Goal: Book appointment/travel/reservation

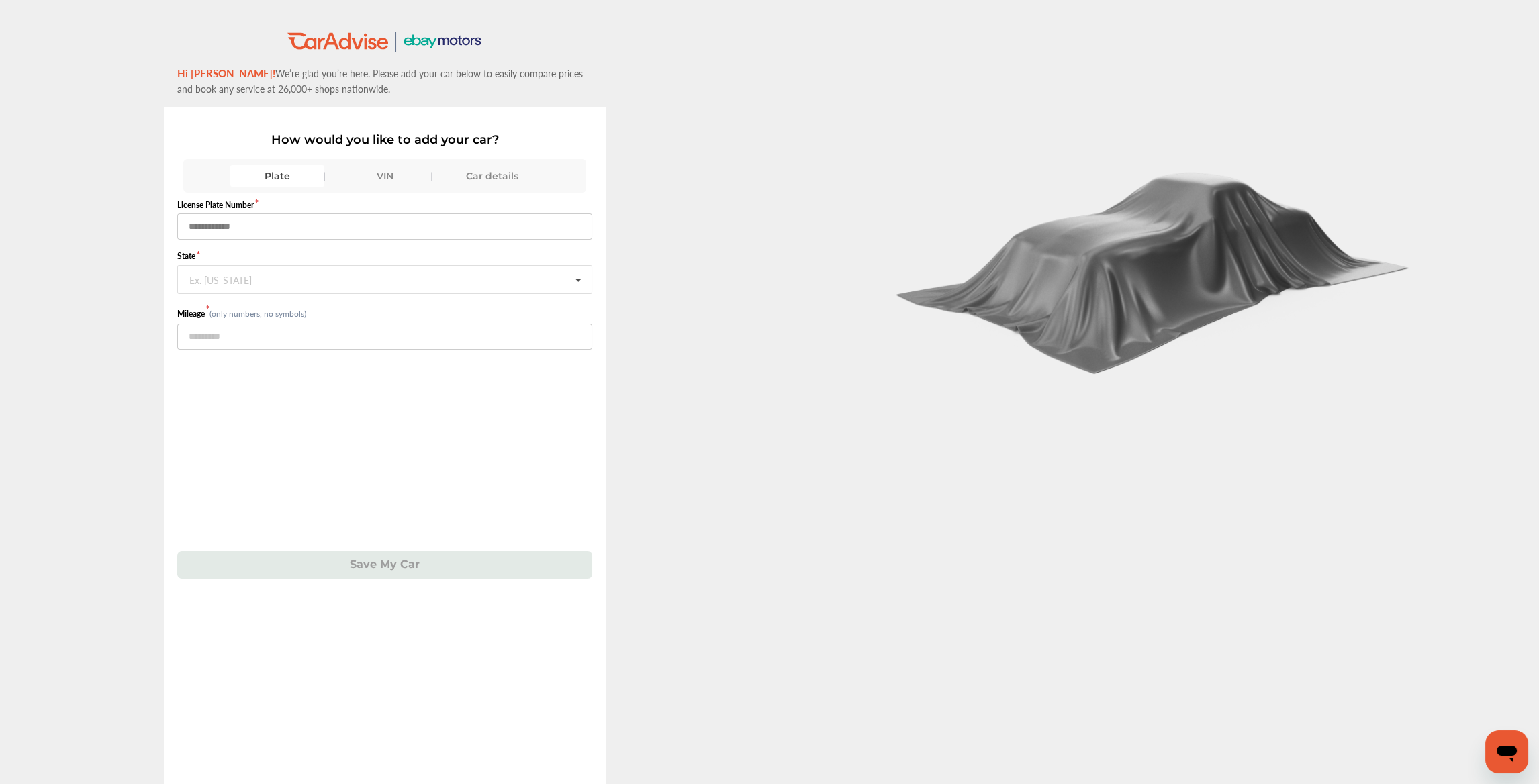
click at [232, 227] on input "text" at bounding box center [385, 226] width 416 height 26
drag, startPoint x: 216, startPoint y: 222, endPoint x: 210, endPoint y: 220, distance: 6.3
click at [210, 220] on input "*******" at bounding box center [385, 226] width 416 height 26
type input "*******"
click at [212, 275] on div "Ex. [US_STATE]" at bounding box center [220, 278] width 62 height 8
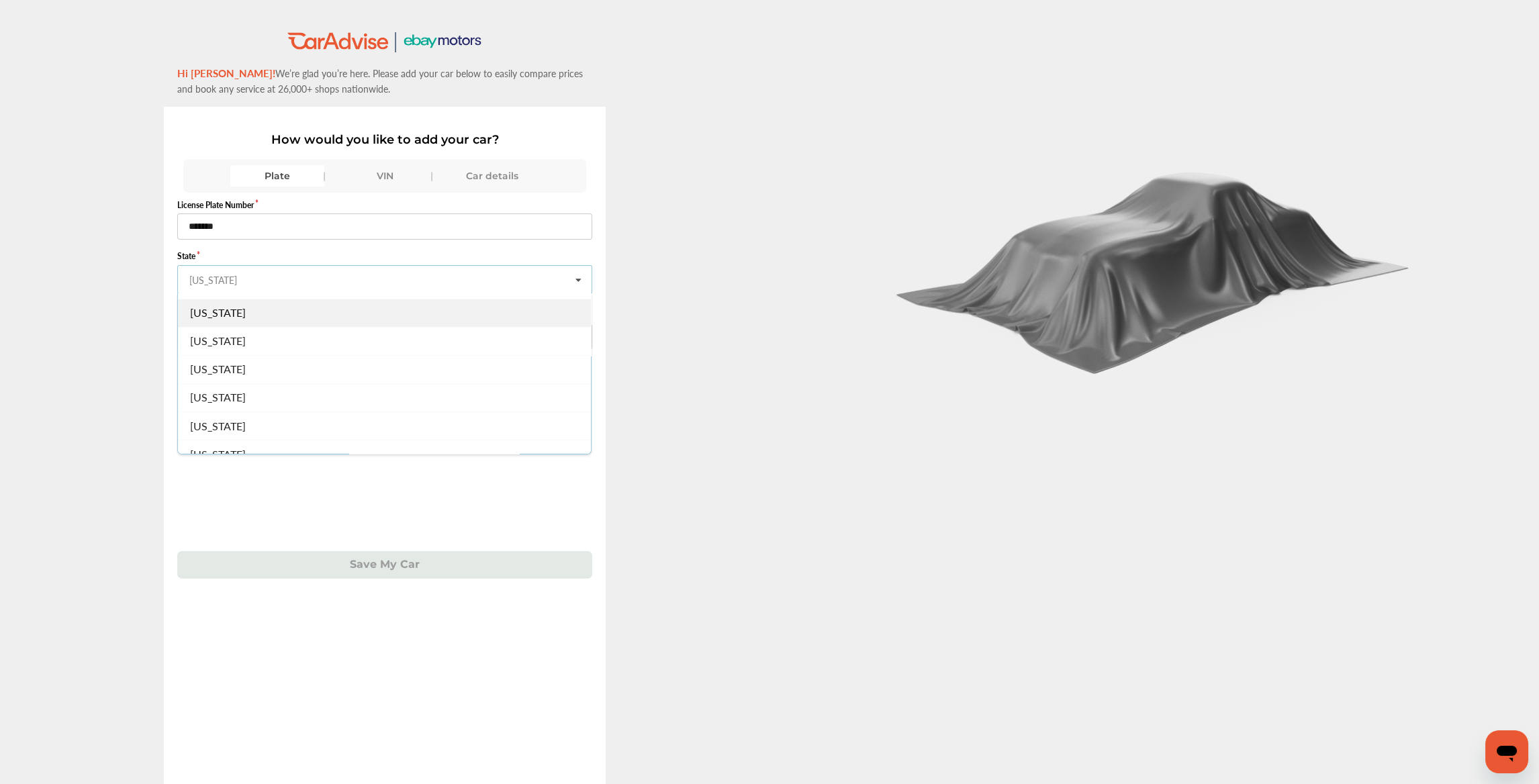
scroll to position [92, 0]
click at [247, 353] on div "[US_STATE]" at bounding box center [384, 356] width 413 height 28
click at [220, 328] on input "number" at bounding box center [385, 336] width 416 height 26
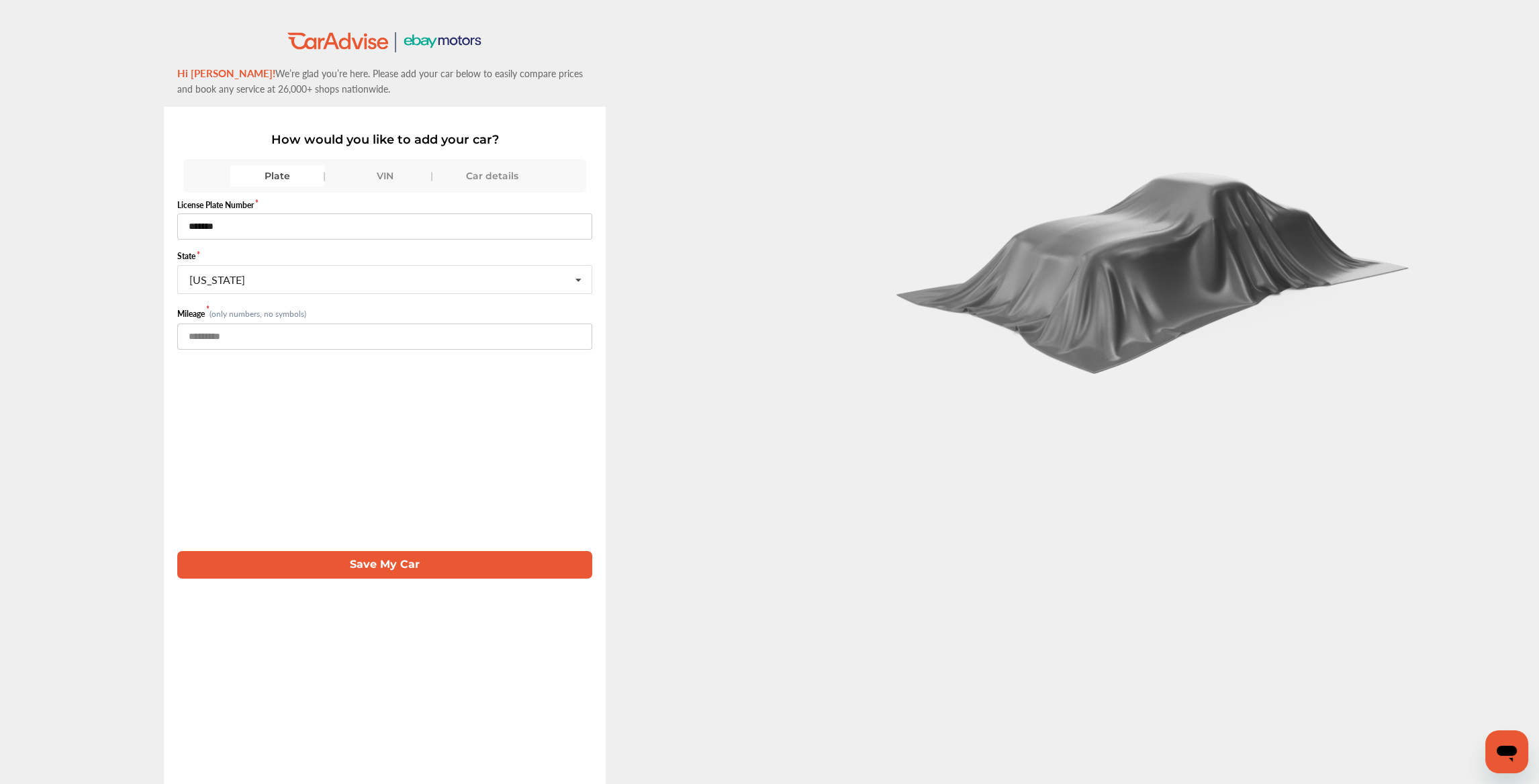
type input "*****"
click at [403, 569] on button "Save My Car" at bounding box center [385, 564] width 416 height 28
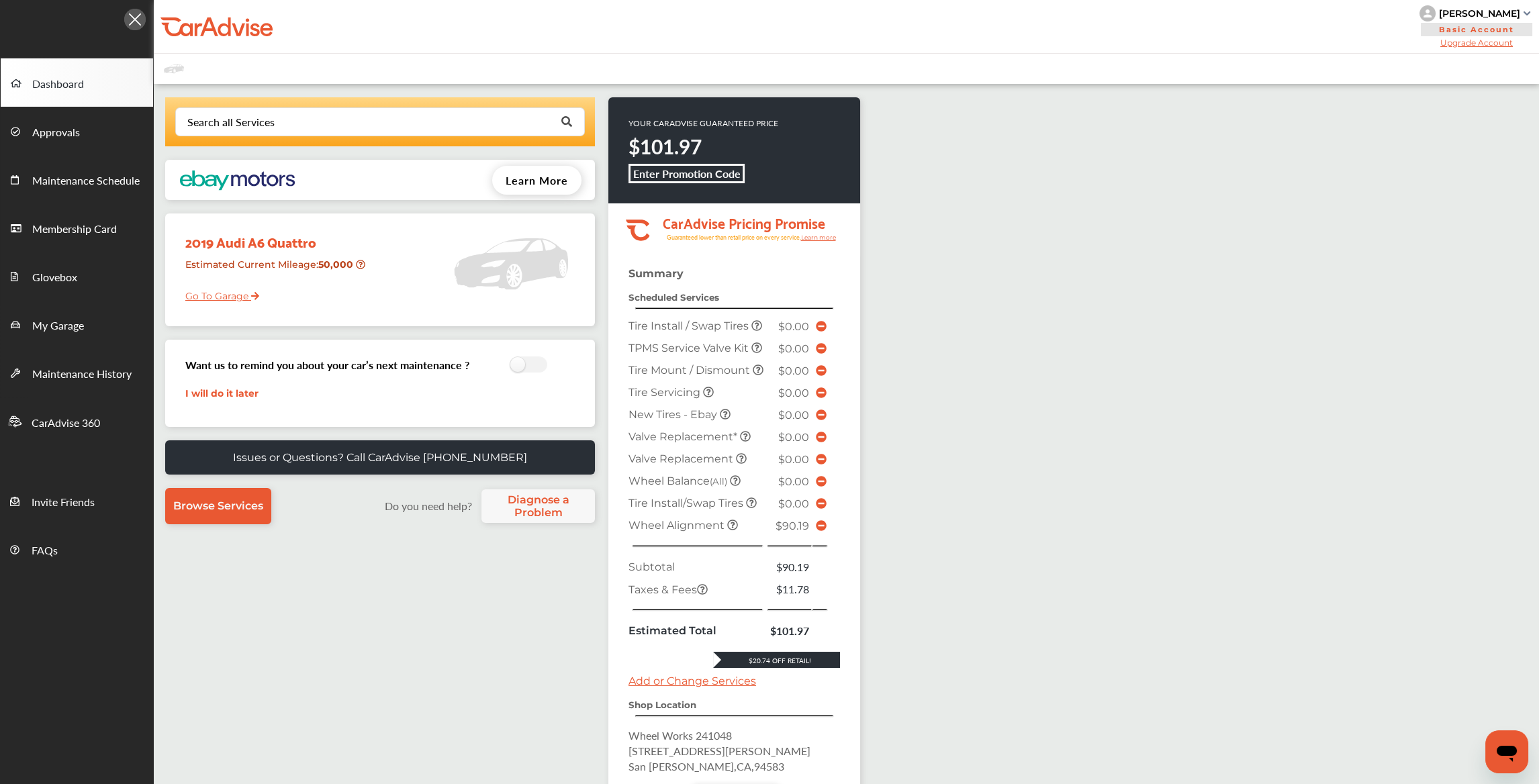
click at [822, 531] on icon at bounding box center [822, 525] width 11 height 11
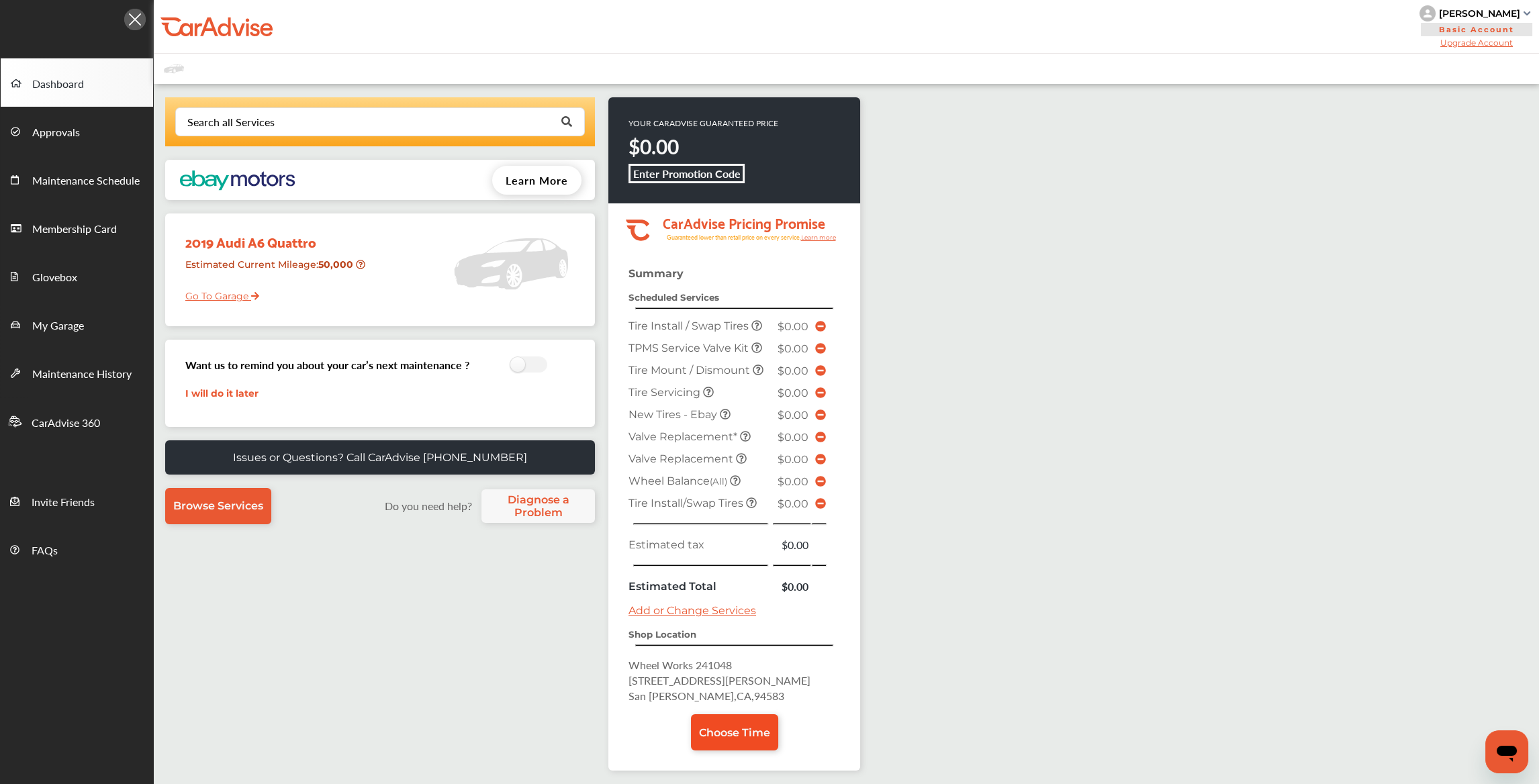
click at [745, 726] on span "Choose Time" at bounding box center [734, 732] width 71 height 12
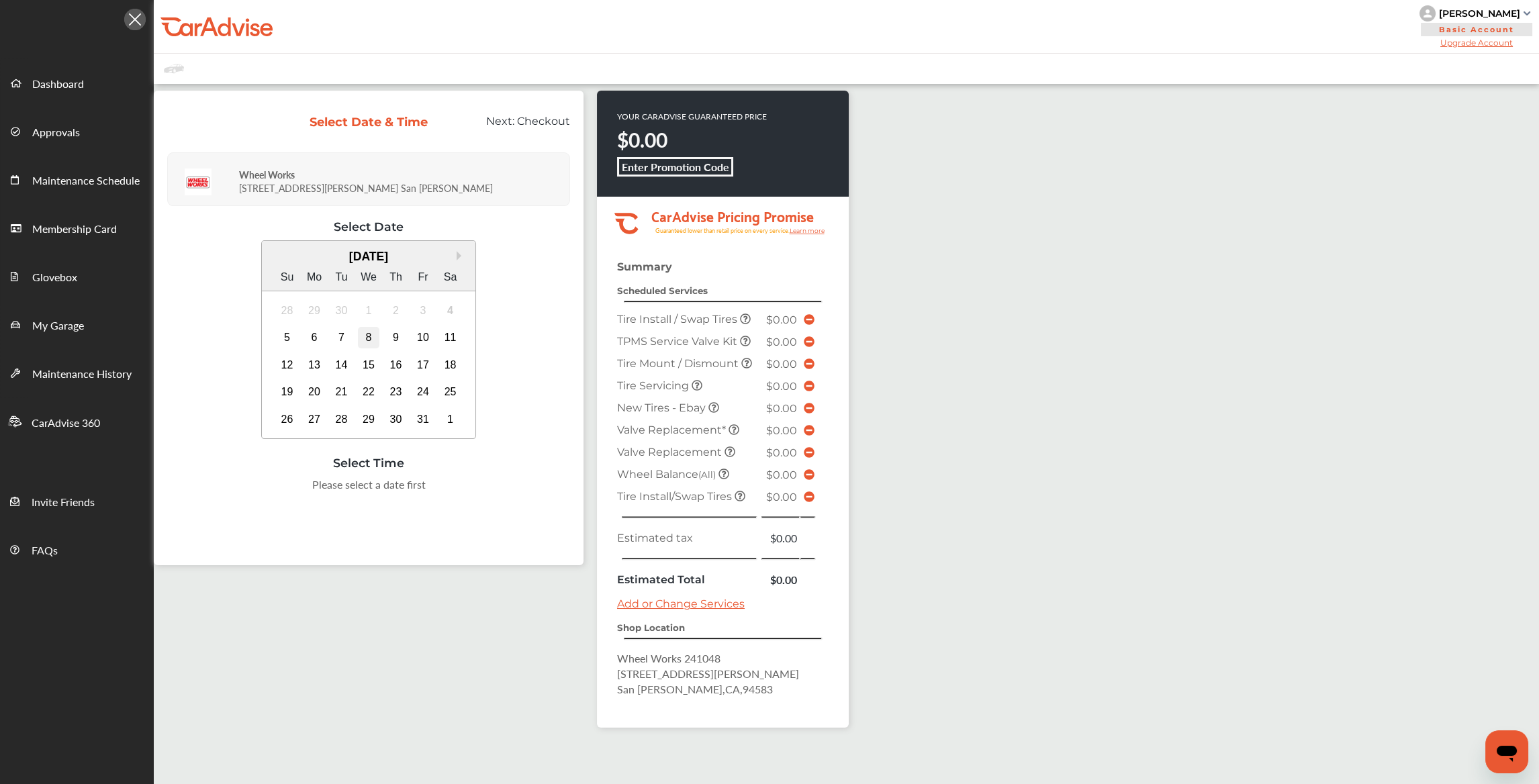
click at [369, 340] on div "8" at bounding box center [369, 338] width 21 height 21
click at [352, 517] on div "2:00 PM" at bounding box center [334, 519] width 63 height 24
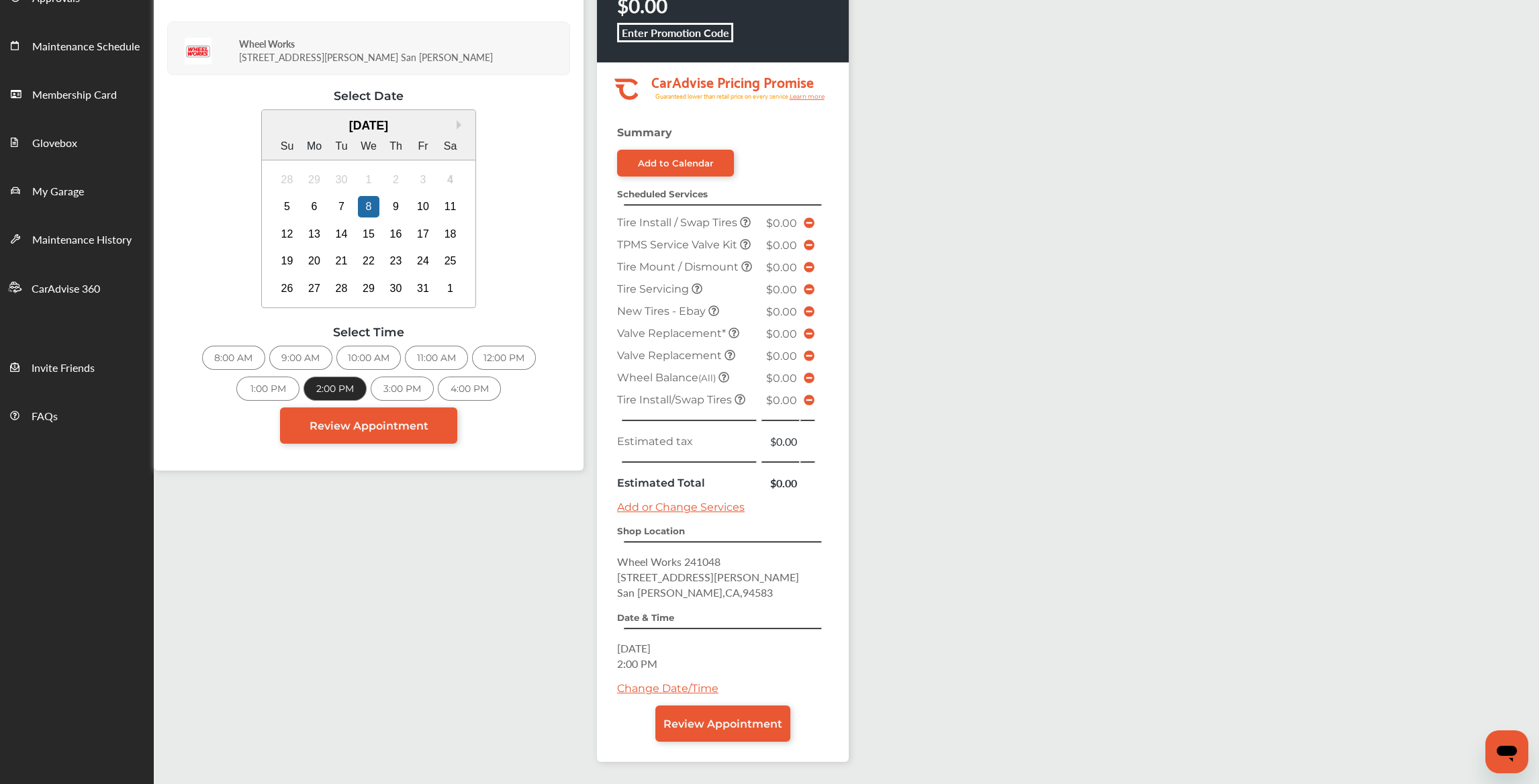
scroll to position [183, 0]
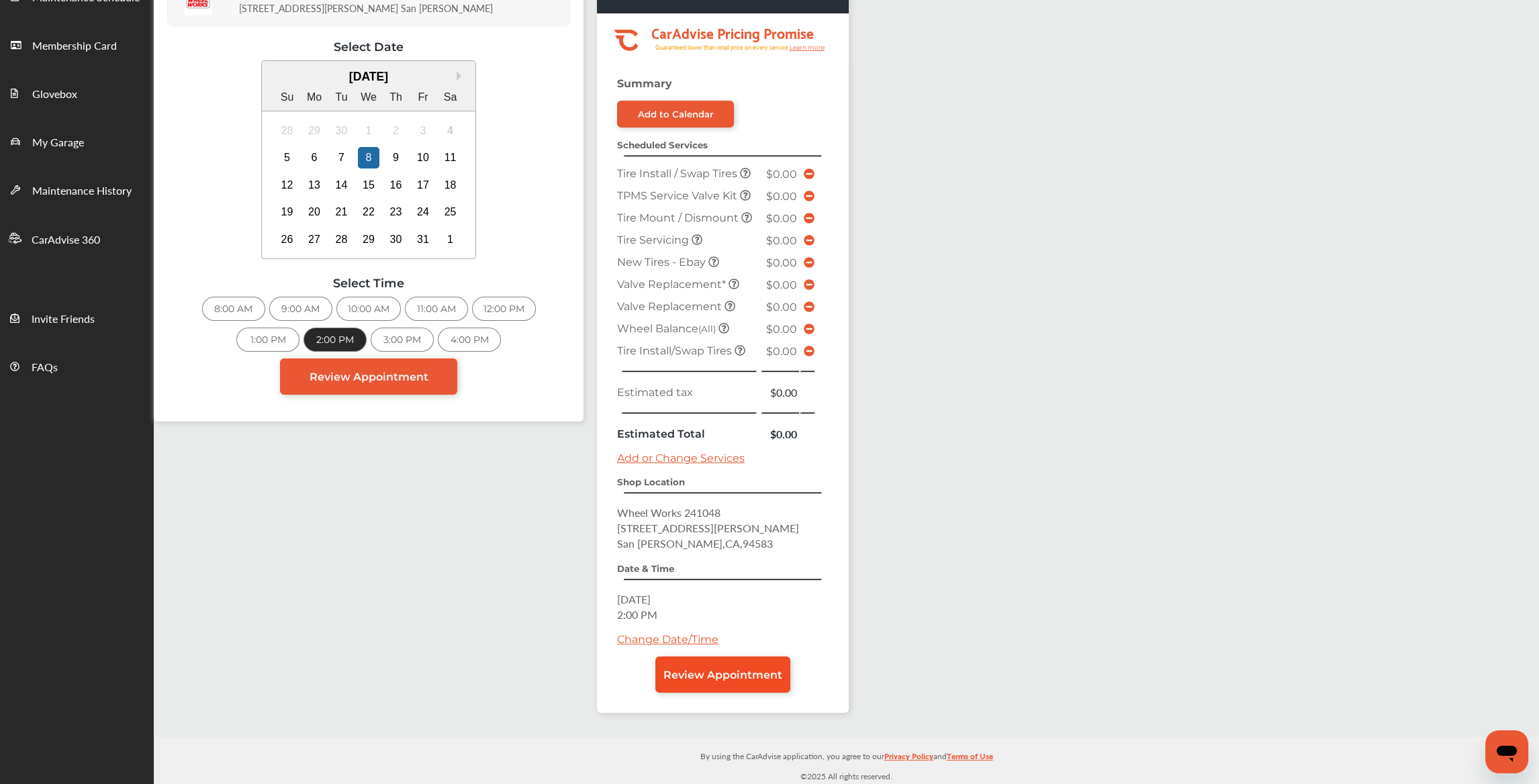
click at [746, 668] on span "Review Appointment" at bounding box center [723, 675] width 119 height 12
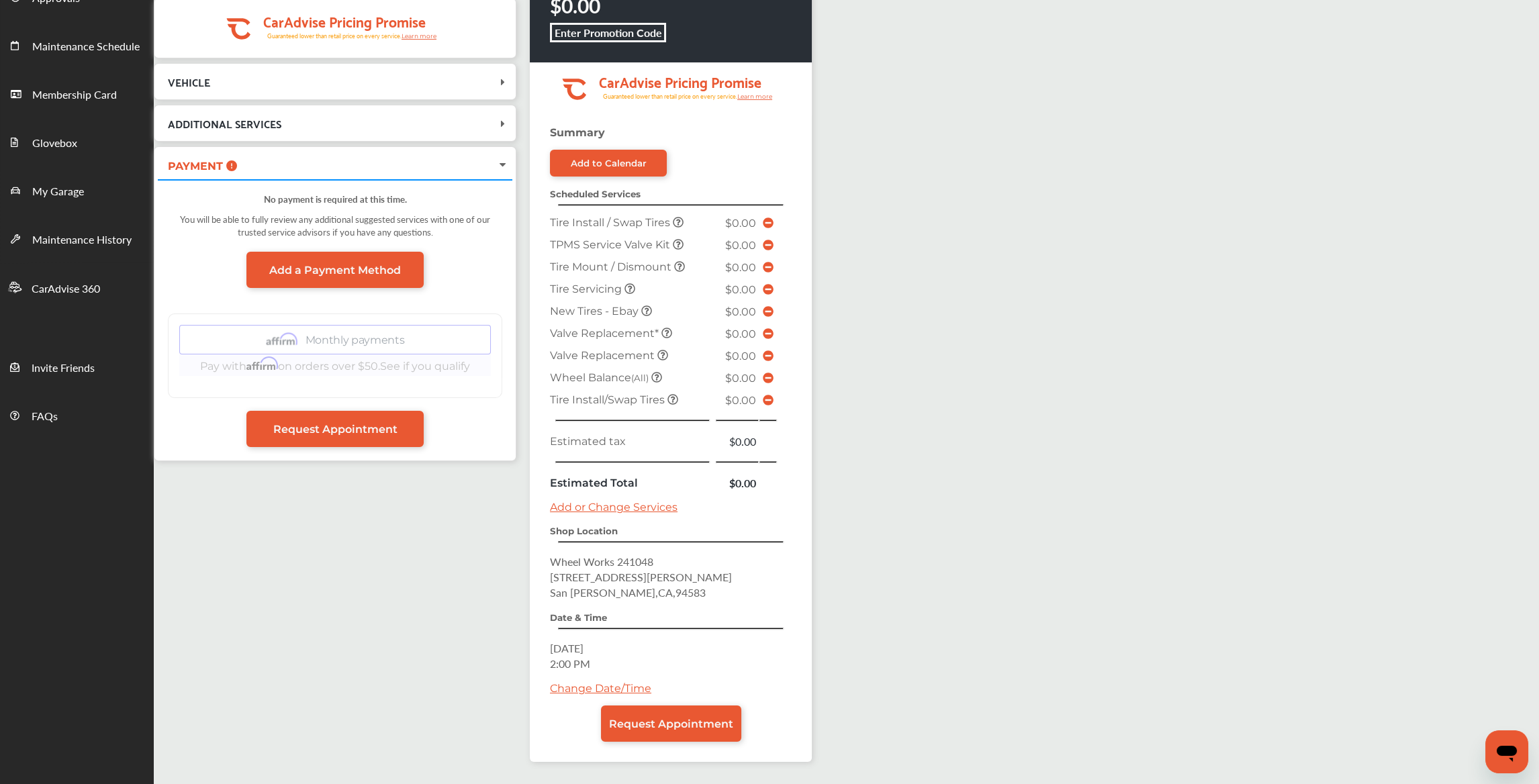
scroll to position [183, 0]
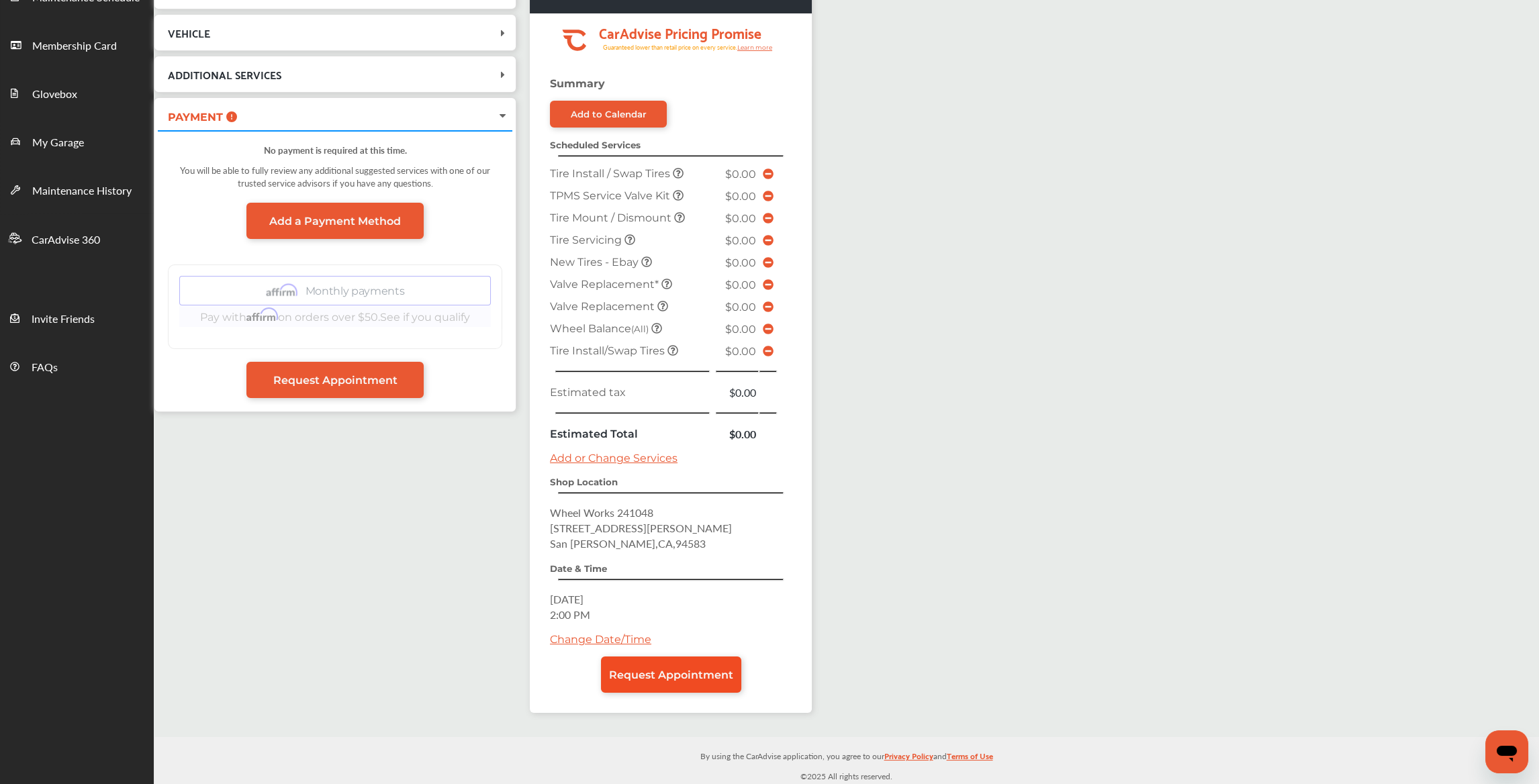
click at [694, 668] on span "Request Appointment" at bounding box center [671, 675] width 124 height 12
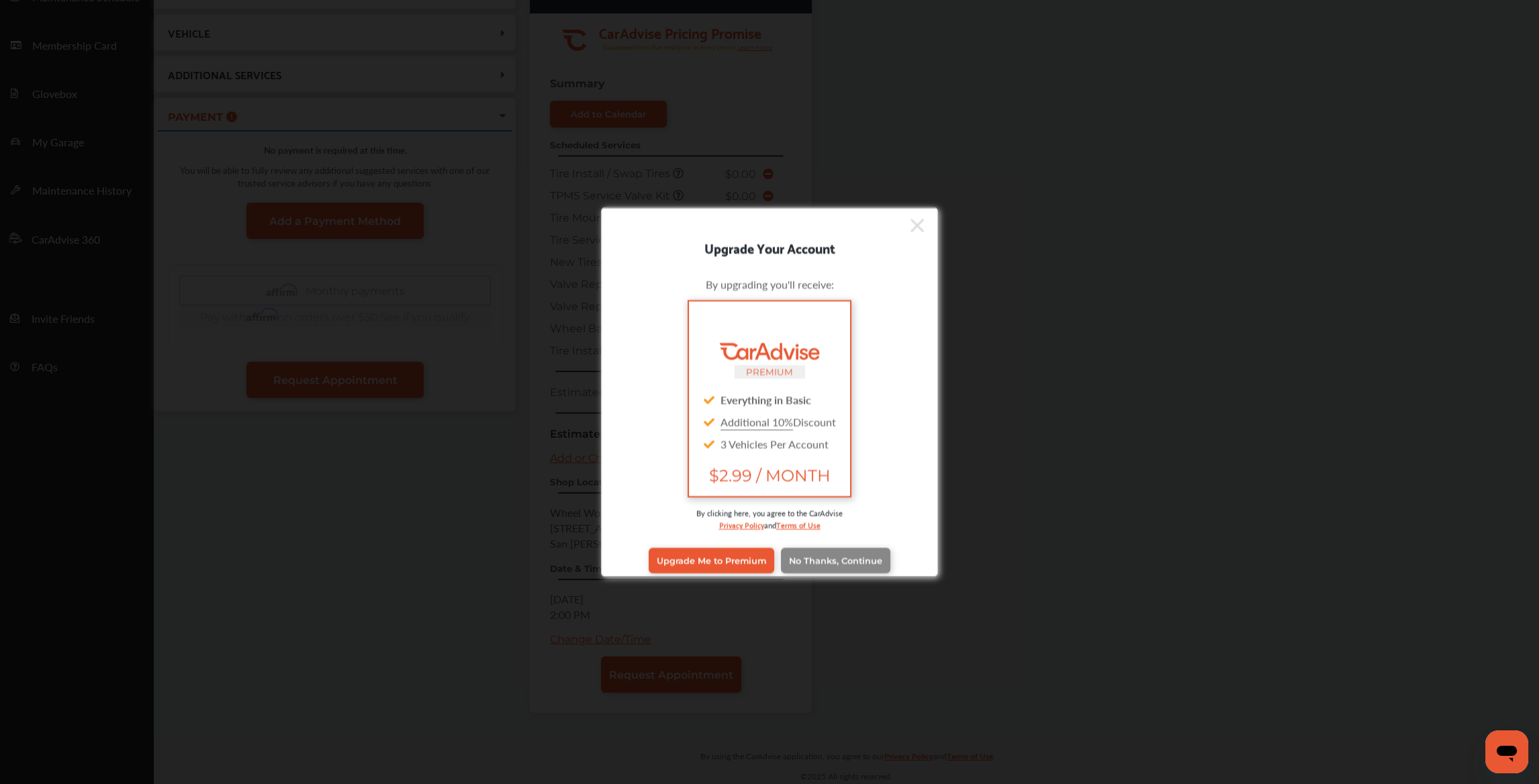
click at [816, 556] on span "No Thanks, Continue" at bounding box center [835, 560] width 93 height 10
